Goal: Task Accomplishment & Management: Manage account settings

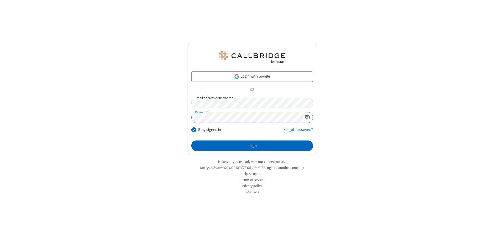
click at [252, 146] on button "Login" at bounding box center [253, 145] width 122 height 11
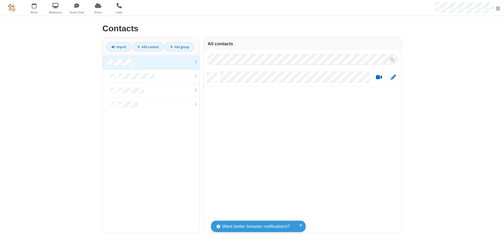
scroll to position [160, 194]
click at [151, 62] on link at bounding box center [151, 62] width 97 height 14
click at [119, 47] on link "Import" at bounding box center [119, 46] width 25 height 9
